Goal: Task Accomplishment & Management: Use online tool/utility

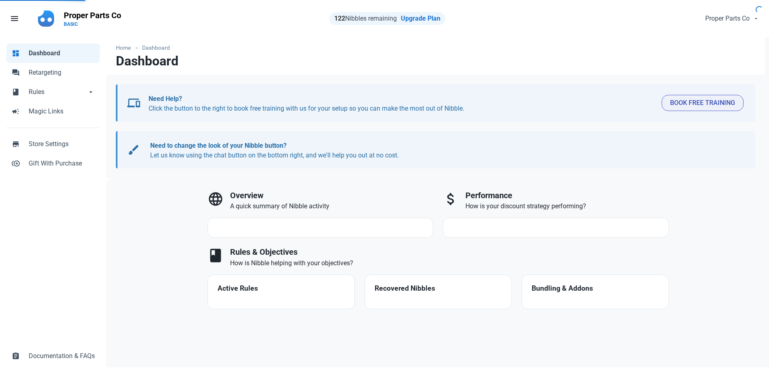
select select "7d"
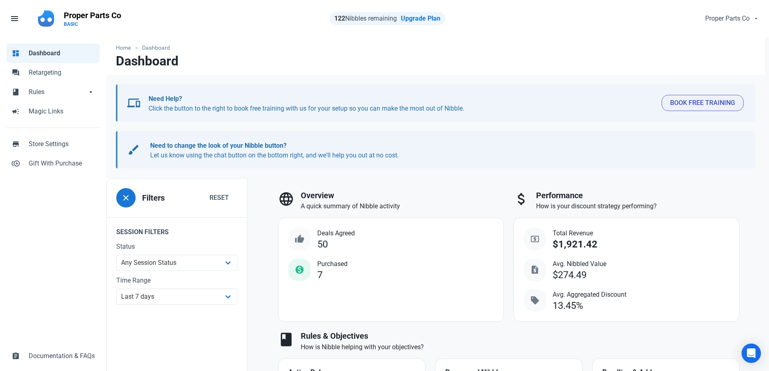
drag, startPoint x: 332, startPoint y: 276, endPoint x: 289, endPoint y: 174, distance: 110.9
click at [289, 174] on div "Home Dashboard Dashboard devices Need Help? Click the button to the right to bo…" at bounding box center [435, 265] width 659 height 457
click at [489, 195] on h3 "Overview" at bounding box center [402, 195] width 203 height 9
drag, startPoint x: 577, startPoint y: 306, endPoint x: 176, endPoint y: 182, distance: 418.9
click at [111, 178] on div "close Filters Reset Session Filters Status Any Session Status Abandoned - negot…" at bounding box center [437, 338] width 663 height 321
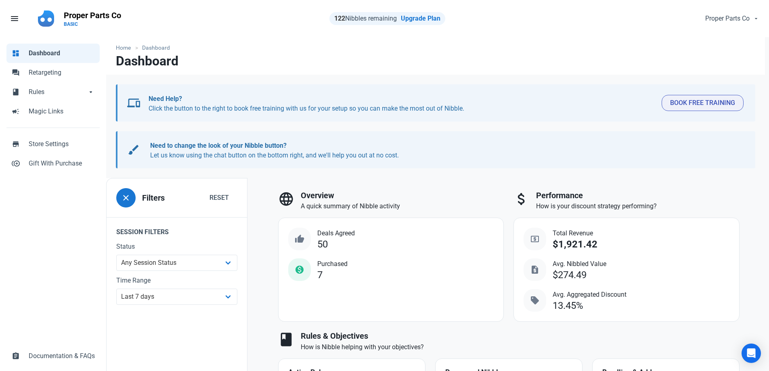
click at [456, 187] on div "language Overview A quick summary of Nibble activity thumb_up Deals Agreed 50 m…" at bounding box center [391, 256] width 236 height 141
drag, startPoint x: 597, startPoint y: 307, endPoint x: 99, endPoint y: 142, distance: 524.6
click at [99, 142] on div "dashboard Dashboard forum Retargeting book Rules book Rules arrow_drop_down boo…" at bounding box center [384, 265] width 769 height 457
click at [456, 197] on h3 "Overview" at bounding box center [402, 195] width 203 height 9
drag, startPoint x: 590, startPoint y: 309, endPoint x: 108, endPoint y: 67, distance: 539.3
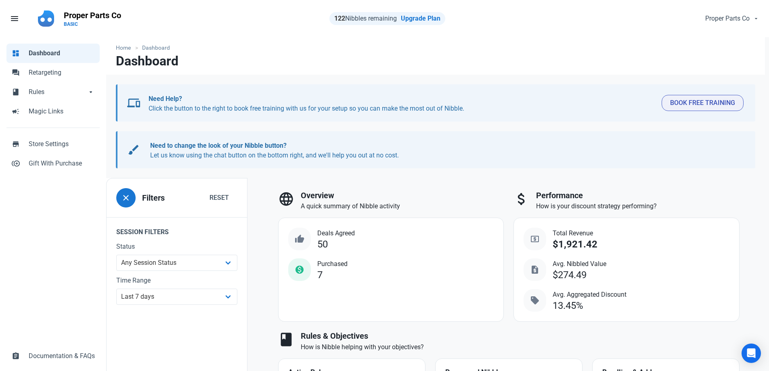
click at [108, 67] on div "Home Dashboard Dashboard devices Need Help? Click the button to the right to bo…" at bounding box center [435, 265] width 659 height 457
click at [458, 204] on p "A quick summary of Nibble activity" at bounding box center [402, 206] width 203 height 10
click at [93, 92] on span "arrow_drop_down" at bounding box center [91, 91] width 8 height 8
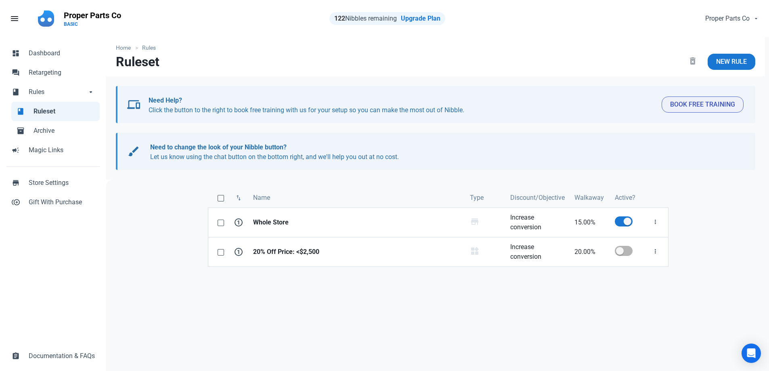
click at [54, 41] on ul "dashboard Dashboard forum Retargeting book Rules book Rules arrow_drop_down boo…" at bounding box center [52, 101] width 93 height 129
click at [53, 48] on span "Dashboard" at bounding box center [62, 53] width 66 height 10
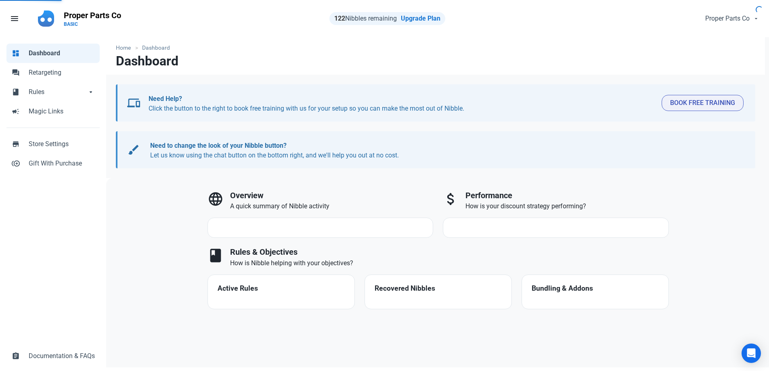
select select "7d"
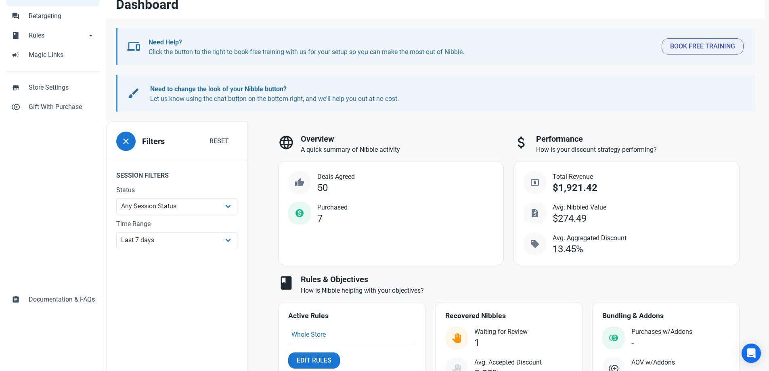
scroll to position [118, 0]
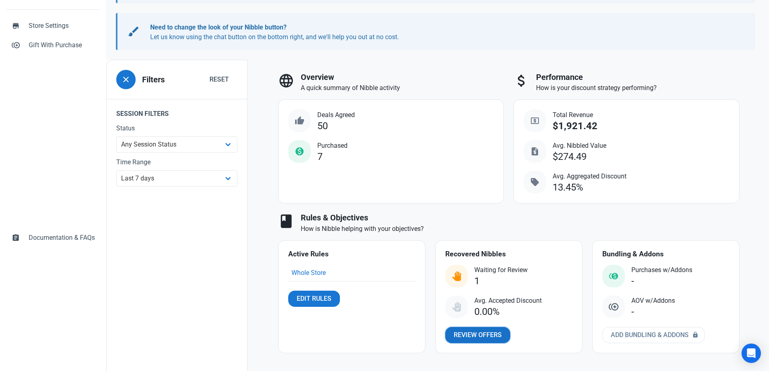
click at [484, 334] on span "Review Offers" at bounding box center [478, 335] width 48 height 10
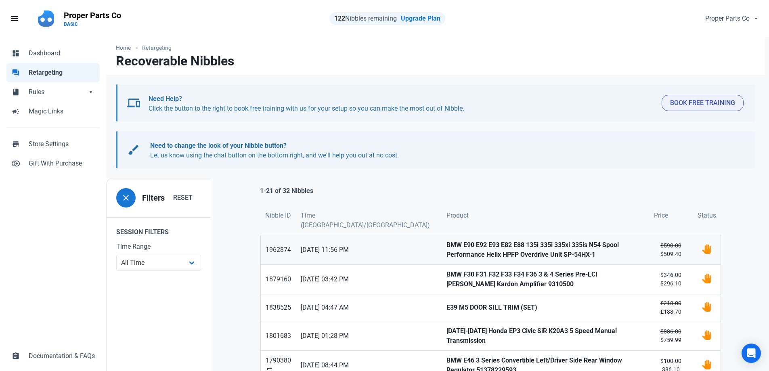
click at [527, 255] on strong "BMW E90 E92 E93 E82 E88 135i 335i 335xi 335is N54 Spool Performance Helix HPFP …" at bounding box center [545, 249] width 198 height 19
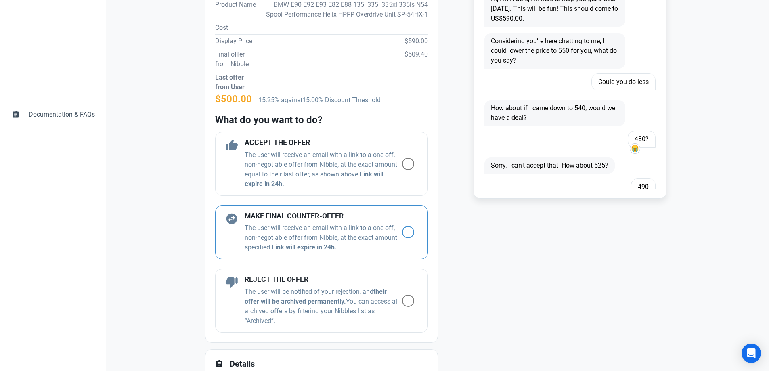
scroll to position [242, 0]
click at [404, 180] on div "thumb_up ACCEPT THE OFFER The user will receive an email with a link to a one-o…" at bounding box center [321, 163] width 213 height 64
radio input "true"
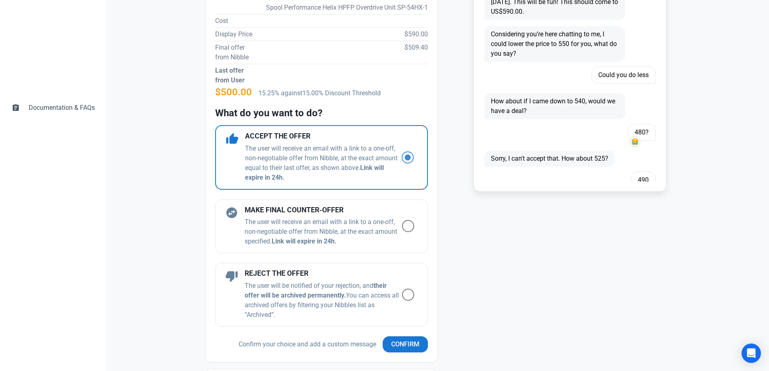
scroll to position [323, 0]
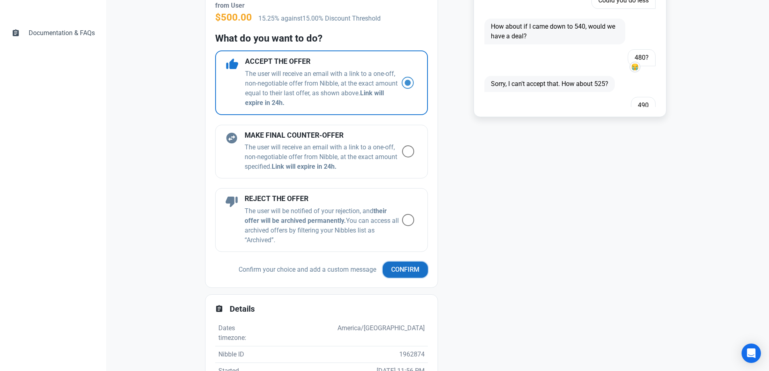
click at [399, 274] on span "Confirm" at bounding box center [405, 270] width 28 height 10
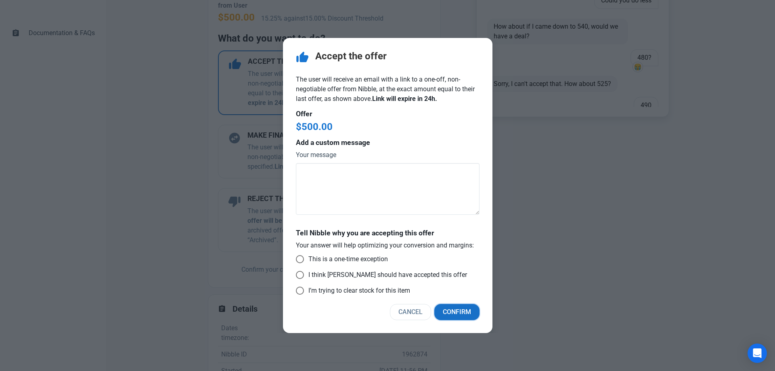
click at [458, 309] on span "Confirm" at bounding box center [457, 312] width 28 height 10
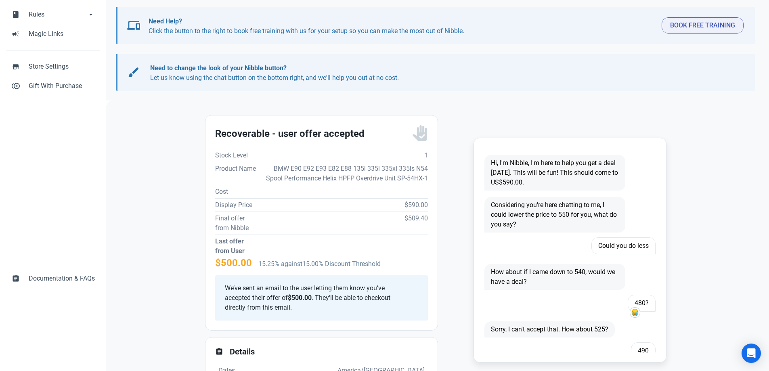
scroll to position [81, 0]
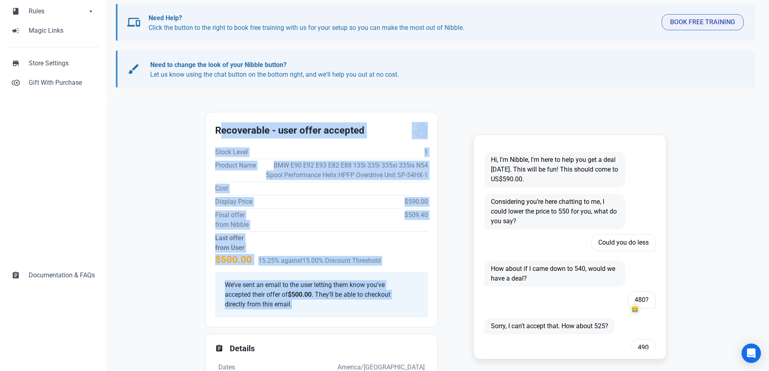
drag, startPoint x: 386, startPoint y: 318, endPoint x: 212, endPoint y: 121, distance: 263.0
click at [212, 121] on div "Recoverable - user offer accepted Recoverable - user offer accepted Stock Level…" at bounding box center [321, 219] width 232 height 215
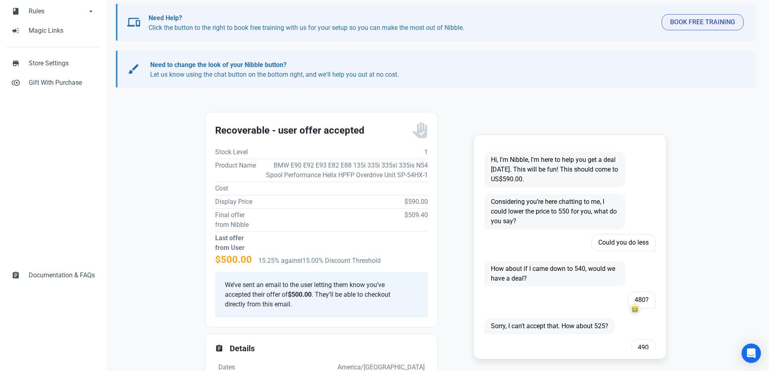
click at [456, 202] on div "Fill 1 Hi, I'm Nibble, I'm here to help you get a deal [DATE]. This will be fun…" at bounding box center [557, 375] width 228 height 537
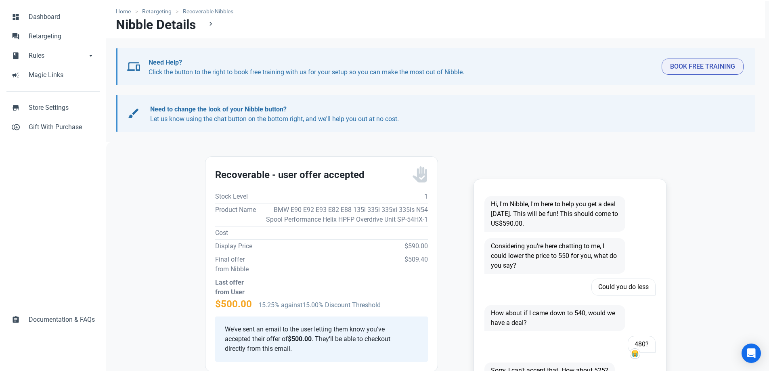
scroll to position [0, 0]
